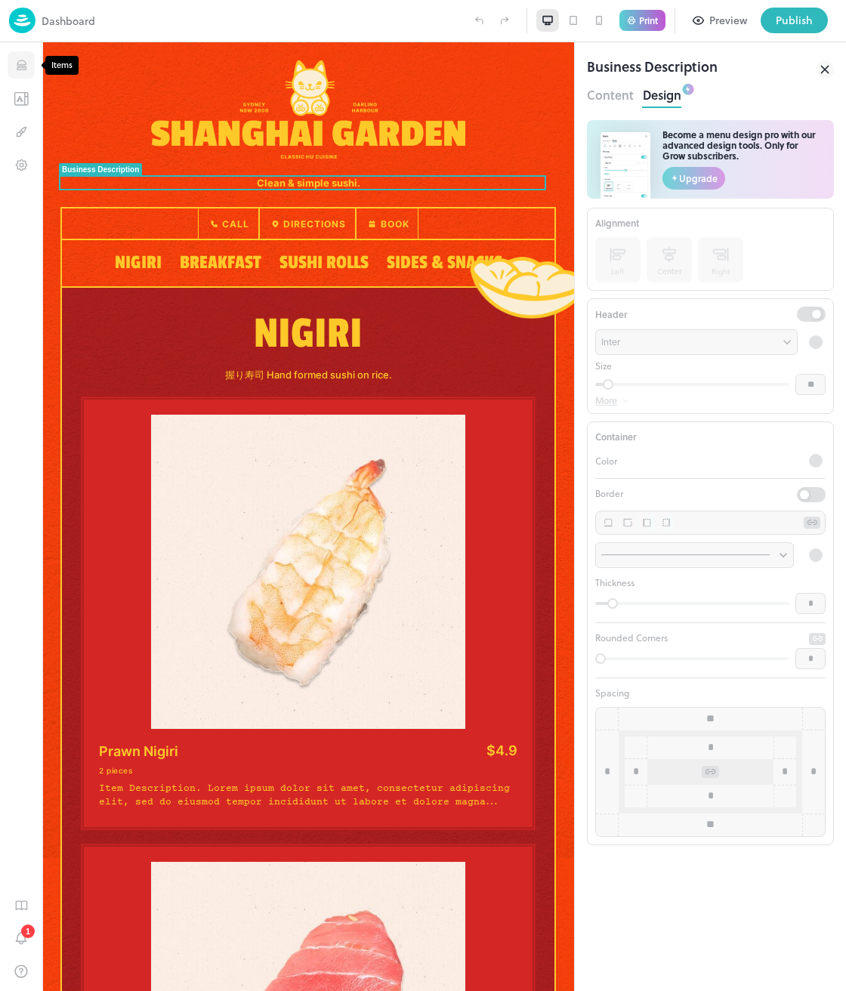
click at [16, 73] on button "Items" at bounding box center [21, 64] width 27 height 27
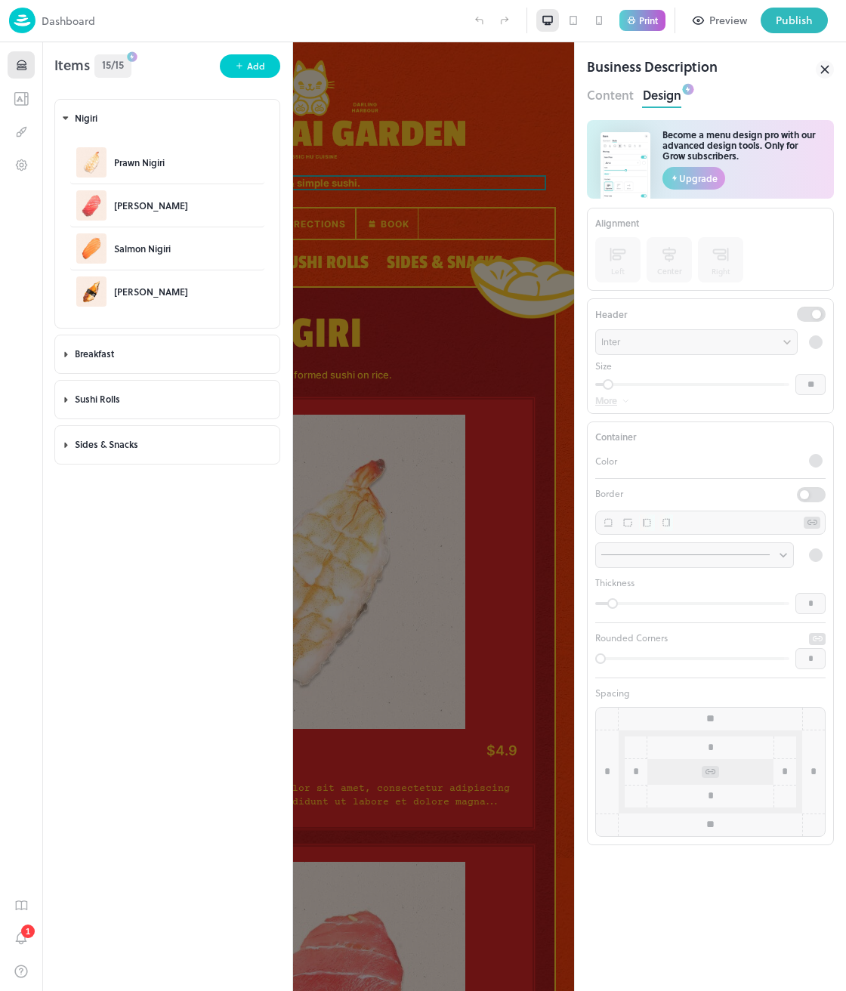
click at [25, 71] on icon "Items" at bounding box center [21, 65] width 14 height 14
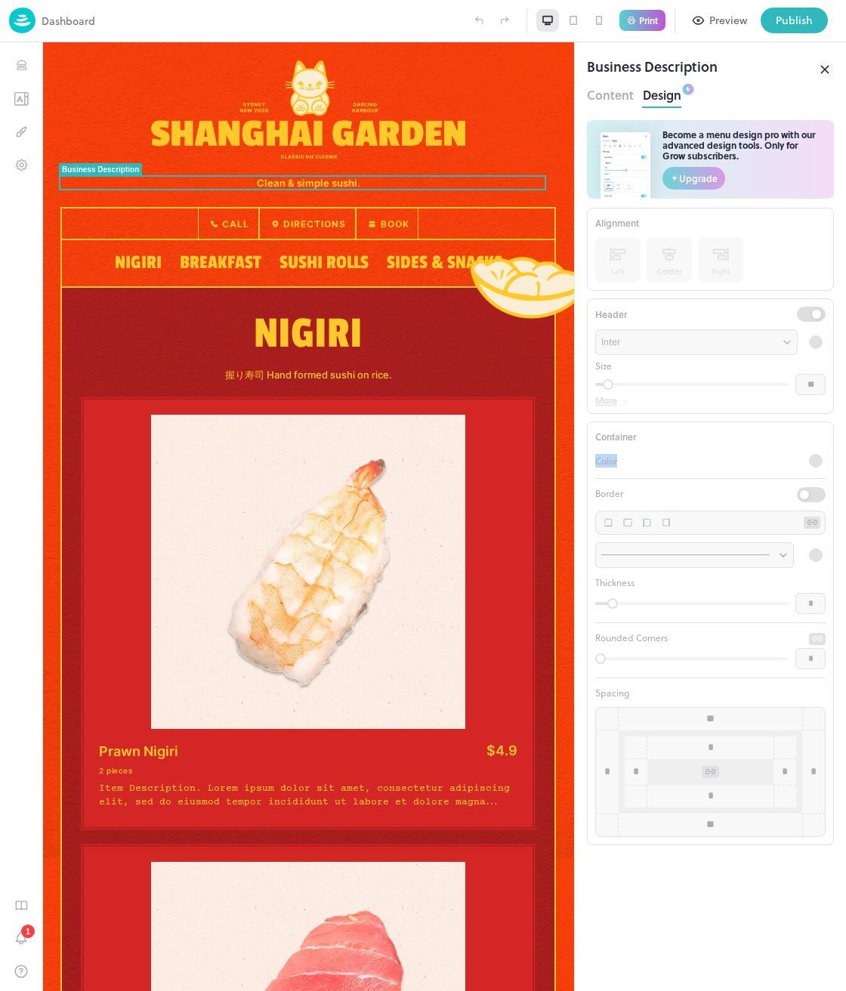
drag, startPoint x: 636, startPoint y: 472, endPoint x: 592, endPoint y: 463, distance: 44.7
click at [592, 463] on div "Container Color Border ***** ​ Thickness * ​ Rounded Corners * ​ Spacing * ** *…" at bounding box center [710, 633] width 247 height 424
copy p "Color"
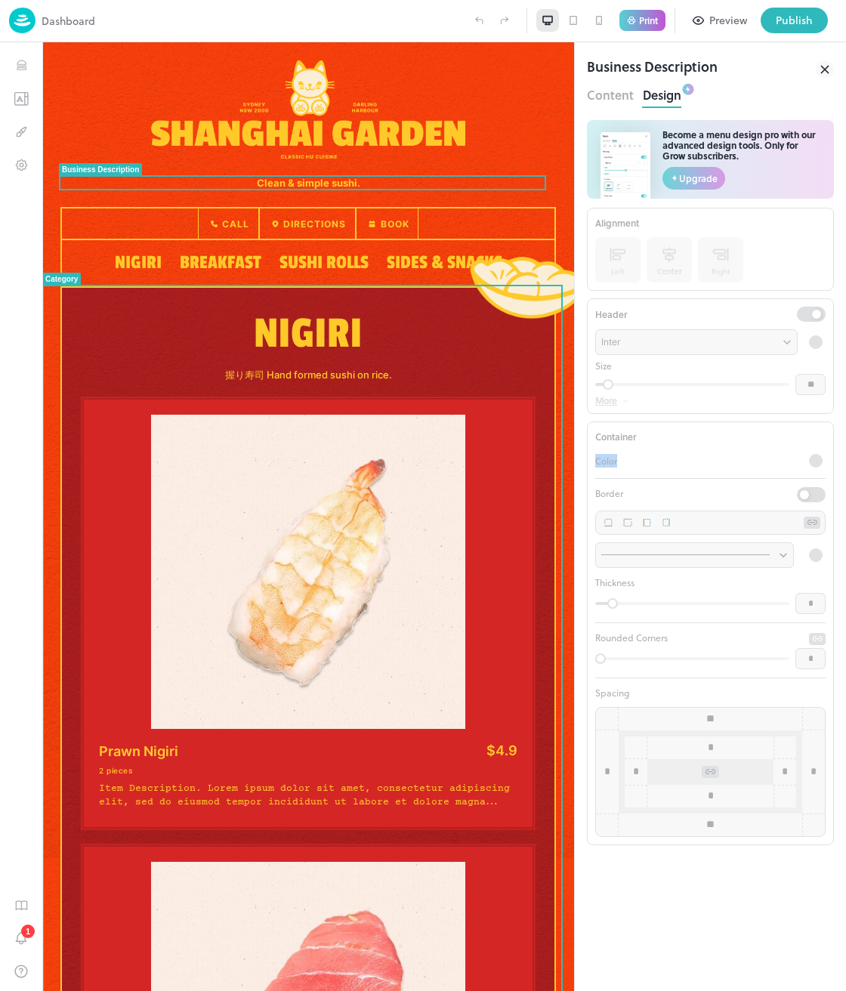
click at [626, 467] on div "Color" at bounding box center [710, 465] width 230 height 28
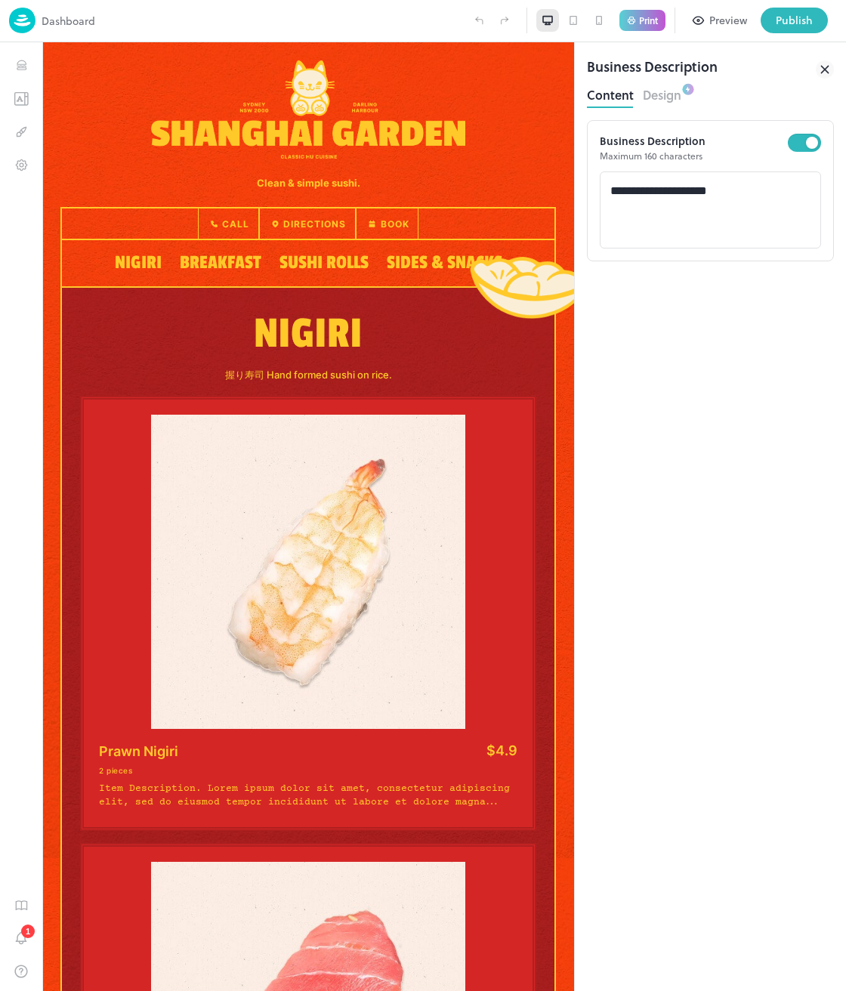
click at [676, 101] on button "Design" at bounding box center [662, 93] width 39 height 20
